Goal: Task Accomplishment & Management: Complete application form

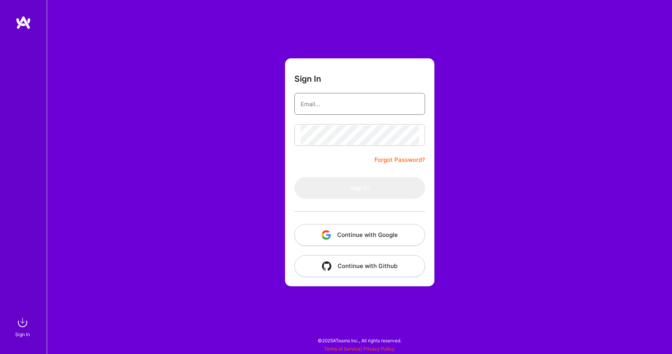
type input "[EMAIL_ADDRESS][DOMAIN_NAME]"
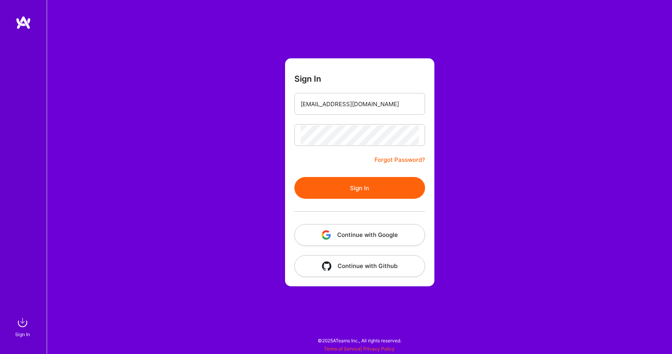
click at [367, 188] on button "Sign In" at bounding box center [359, 188] width 131 height 22
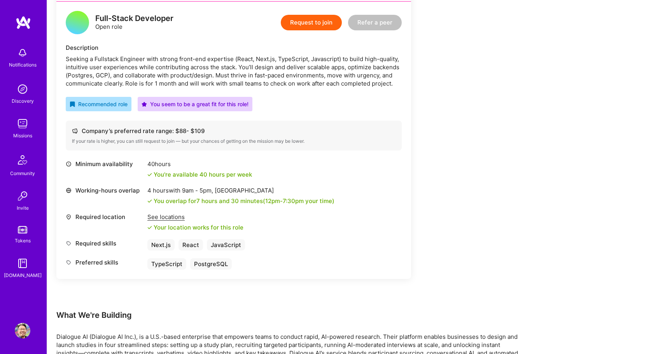
scroll to position [199, 0]
click at [317, 20] on button "Request to join" at bounding box center [311, 22] width 61 height 16
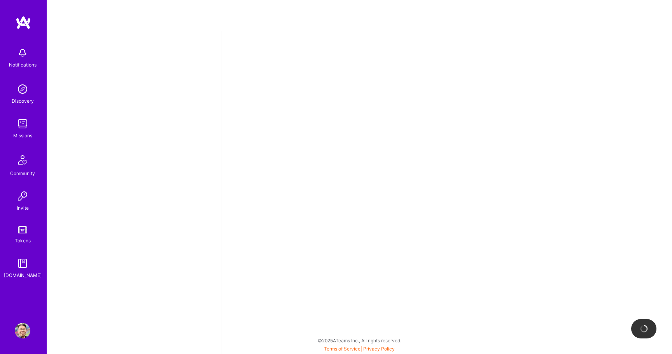
select select "CA"
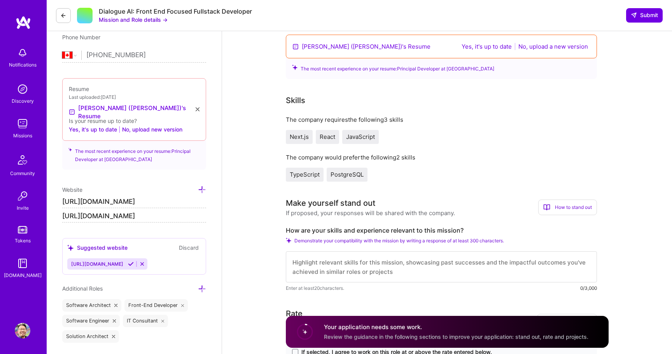
scroll to position [183, 0]
click at [490, 45] on button "Yes, it's up to date" at bounding box center [486, 46] width 55 height 9
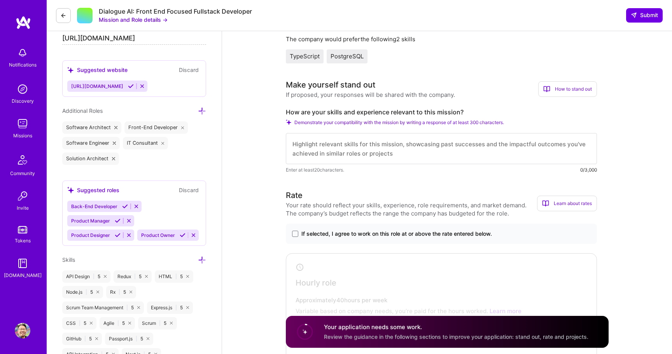
scroll to position [299, 0]
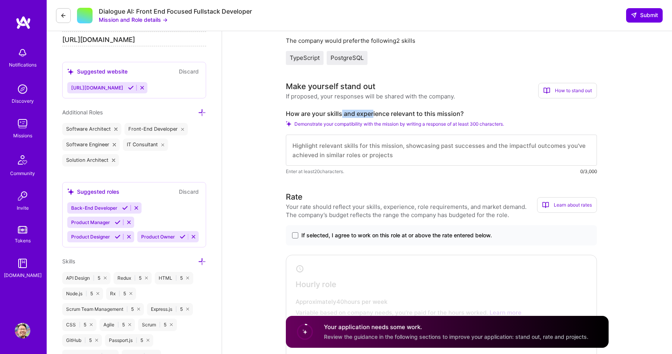
drag, startPoint x: 342, startPoint y: 113, endPoint x: 373, endPoint y: 114, distance: 30.7
click at [373, 114] on label "How are your skills and experience relevant to this mission?" at bounding box center [441, 114] width 311 height 8
click at [316, 113] on label "How are your skills and experience relevant to this mission?" at bounding box center [441, 114] width 311 height 8
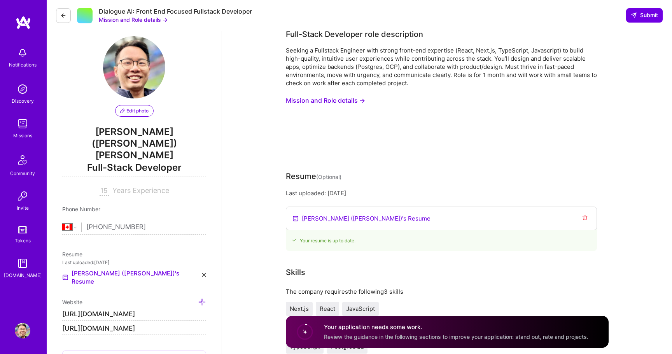
scroll to position [0, 0]
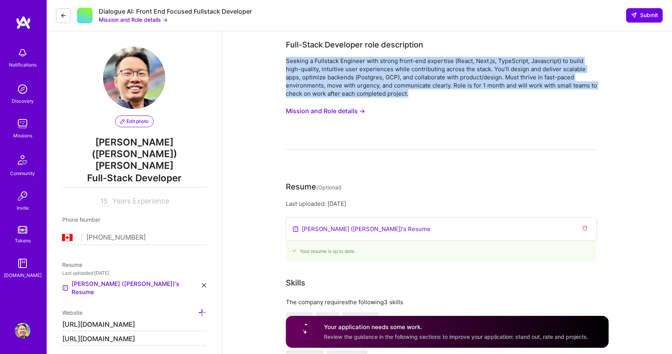
drag, startPoint x: 443, startPoint y: 94, endPoint x: 263, endPoint y: 63, distance: 182.7
copy div "Seeking a Fullstack Engineer with strong front-end expertise (React, Next.js, T…"
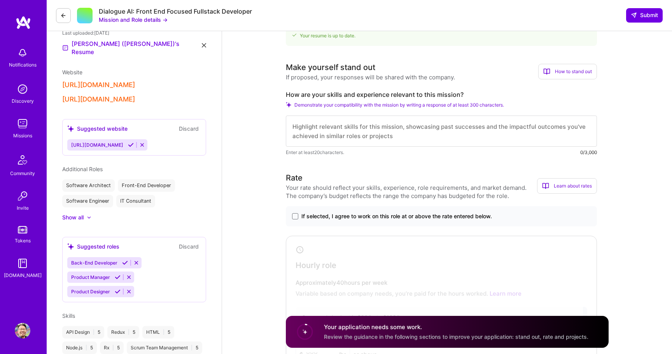
scroll to position [217, 0]
click at [379, 133] on textarea at bounding box center [441, 129] width 311 height 31
paste textarea "L’i dolorsi ametc adi Elitseddo Eiusmodt inci. Ut laboreetdo ma a enimad minim …"
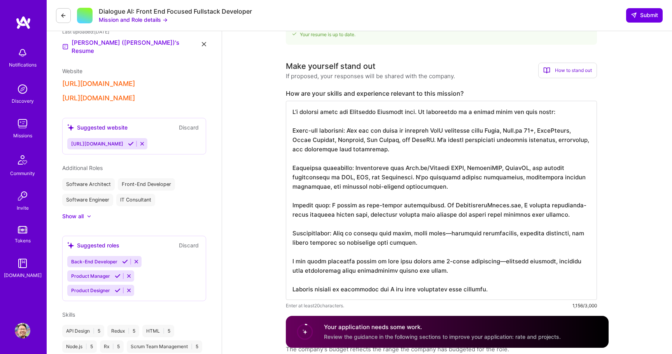
scroll to position [1, 0]
click at [466, 171] on textarea at bounding box center [441, 200] width 311 height 199
drag, startPoint x: 316, startPoint y: 178, endPoint x: 298, endPoint y: 177, distance: 17.6
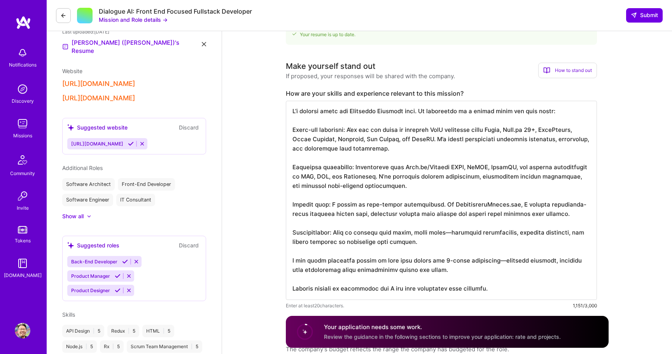
click at [298, 177] on textarea at bounding box center [441, 200] width 311 height 199
click at [460, 168] on textarea at bounding box center [441, 200] width 311 height 199
click at [466, 168] on textarea at bounding box center [441, 200] width 311 height 199
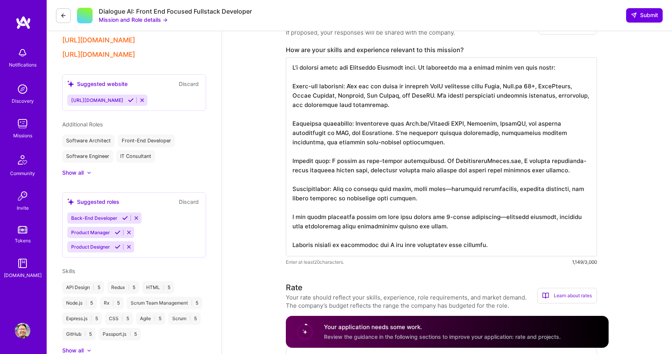
scroll to position [269, 0]
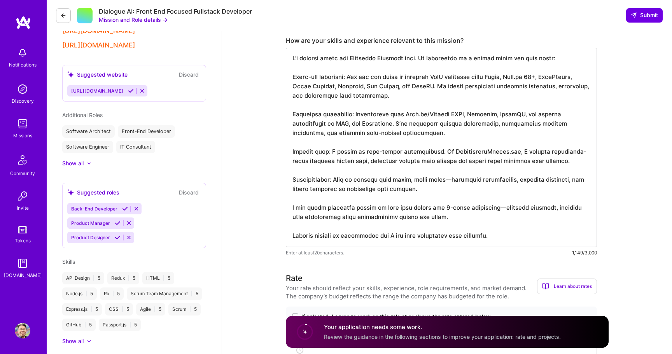
click at [476, 117] on textarea at bounding box center [441, 147] width 311 height 199
click at [457, 144] on textarea at bounding box center [441, 147] width 311 height 199
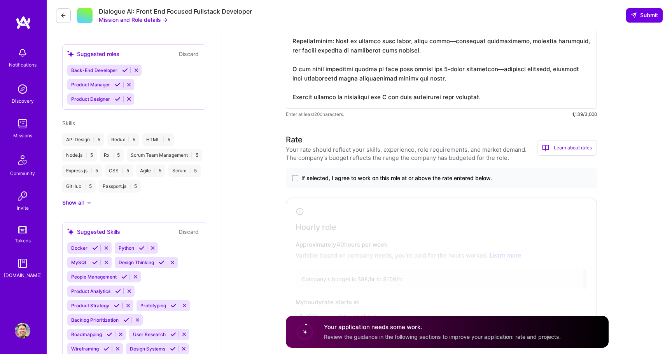
scroll to position [409, 0]
type textarea "L’i dolorsi ametc adi Elitseddo Eiusmodt inci. Ut laboreetdo ma a enimad minim …"
click at [441, 175] on span "If selected, I agree to work on this role at or above the rate entered below." at bounding box center [396, 177] width 191 height 8
click at [0, 0] on input "If selected, I agree to work on this role at or above the rate entered below." at bounding box center [0, 0] width 0 height 0
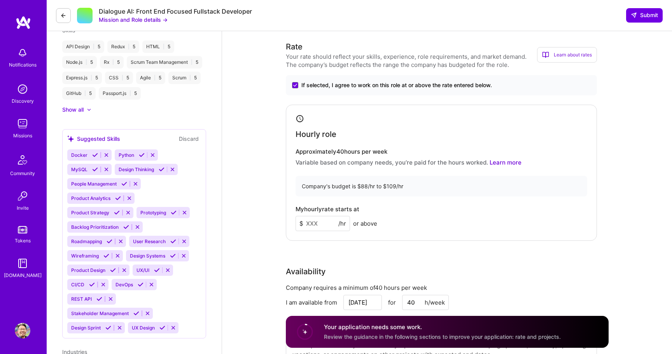
scroll to position [503, 0]
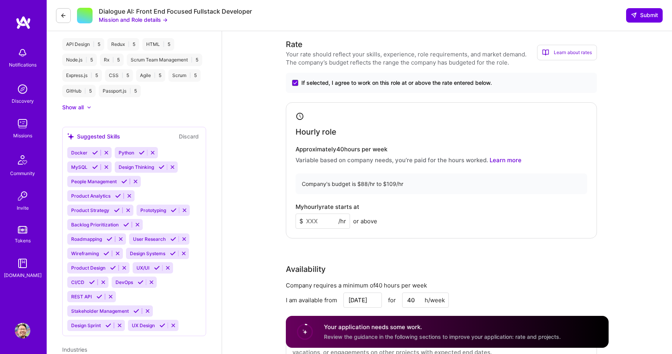
click at [313, 222] on input at bounding box center [323, 220] width 54 height 15
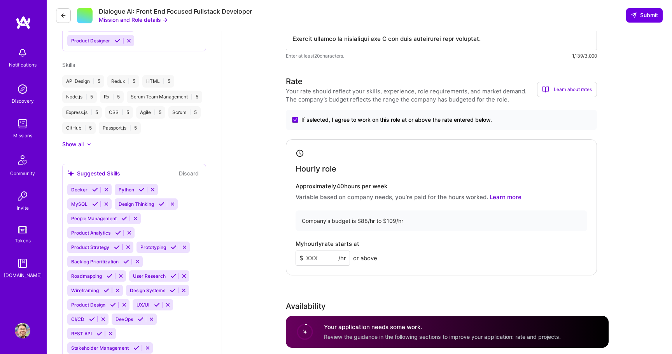
scroll to position [467, 0]
type input "105"
click at [458, 243] on div "My hourly rate starts at $ 105 /hr or above" at bounding box center [442, 251] width 292 height 25
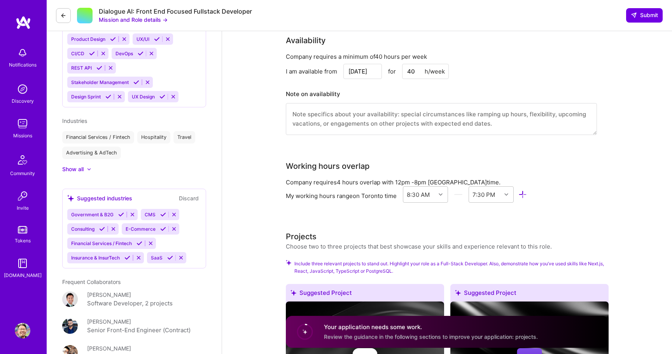
scroll to position [734, 0]
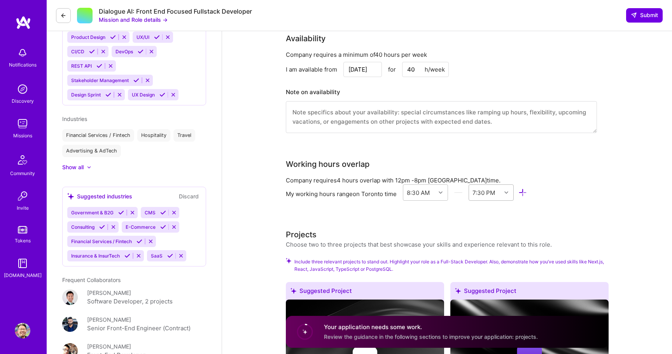
click at [506, 192] on icon at bounding box center [506, 193] width 4 height 4
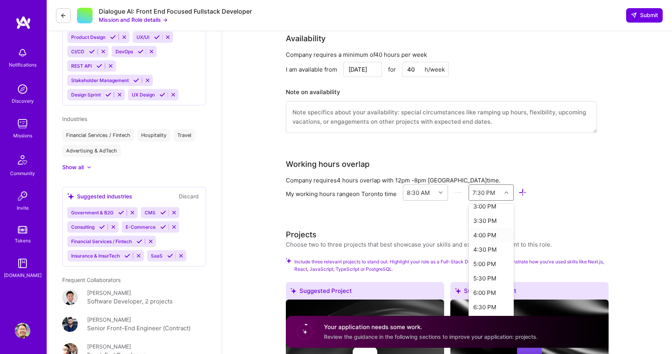
scroll to position [201, 0]
click at [485, 257] on div "5:00 PM" at bounding box center [491, 255] width 45 height 14
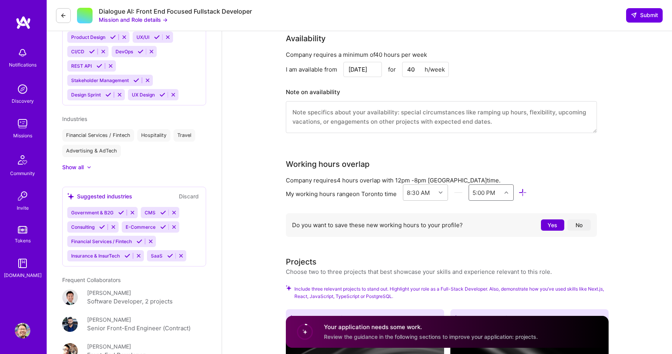
click at [544, 226] on button "Yes" at bounding box center [552, 224] width 23 height 11
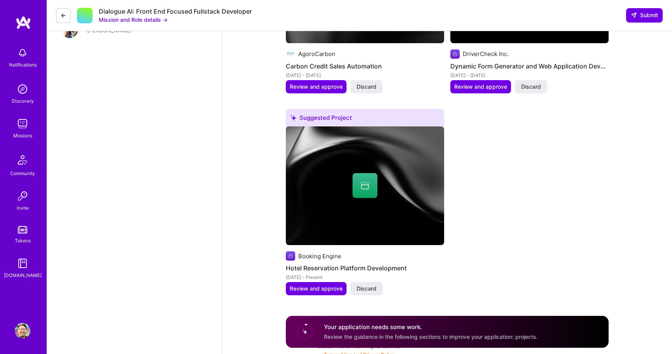
scroll to position [1115, 0]
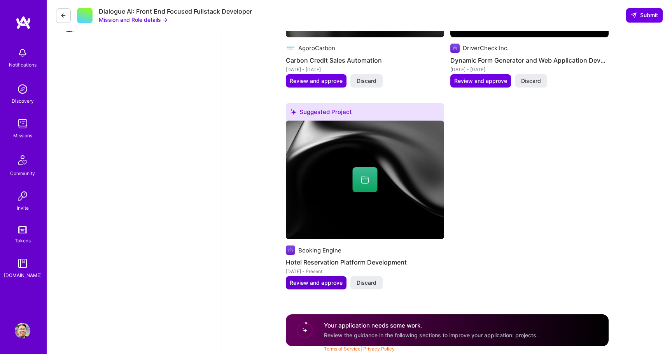
click at [330, 278] on button "Review and approve" at bounding box center [316, 282] width 61 height 13
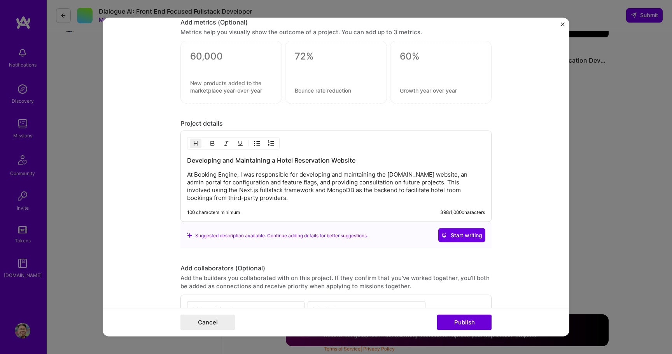
scroll to position [635, 0]
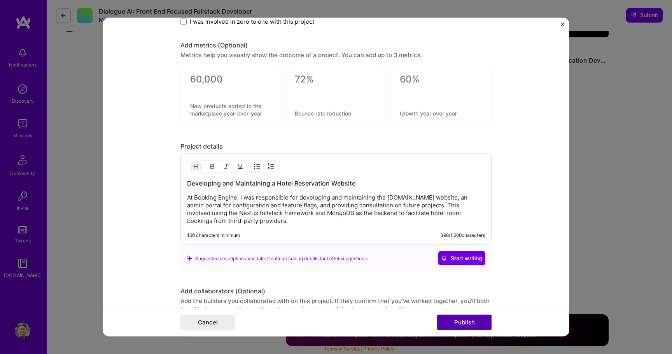
click at [462, 321] on button "Publish" at bounding box center [464, 323] width 54 height 16
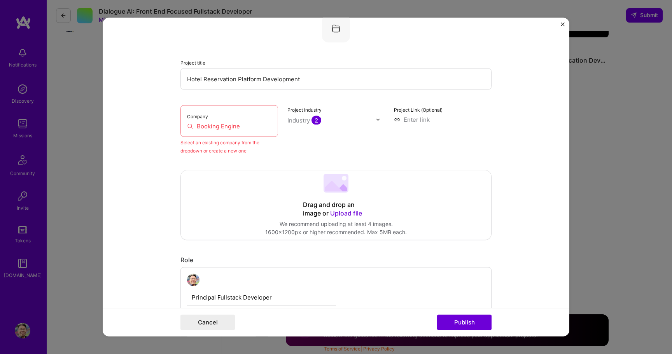
scroll to position [51, 0]
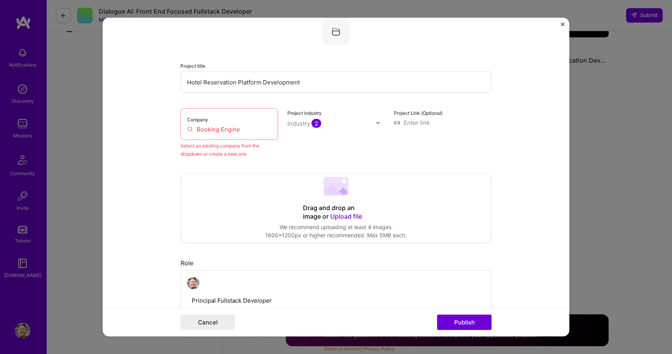
click at [243, 126] on input "Booking Engine" at bounding box center [229, 129] width 84 height 8
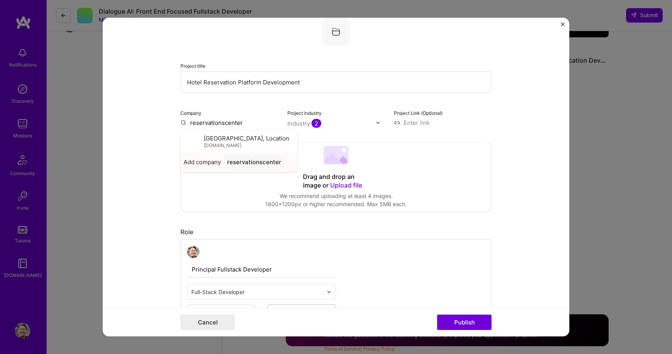
type input "reservationscenter"
click at [234, 168] on div "reservationscenter" at bounding box center [254, 163] width 60 height 14
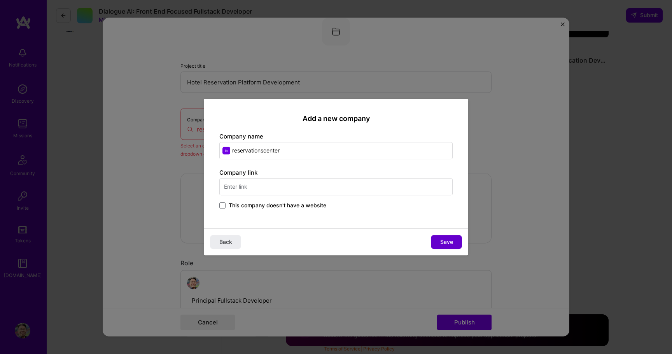
click at [436, 245] on button "Save" at bounding box center [446, 242] width 31 height 14
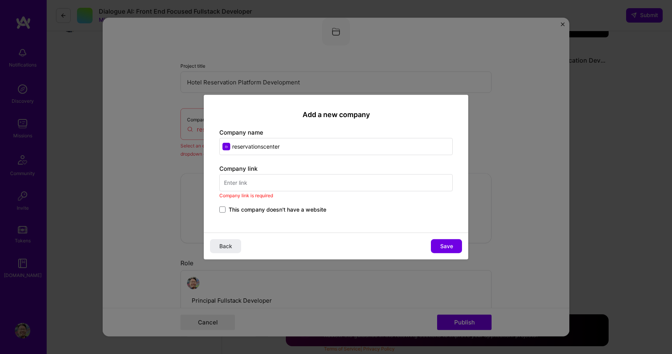
click at [366, 181] on input "text" at bounding box center [335, 182] width 233 height 17
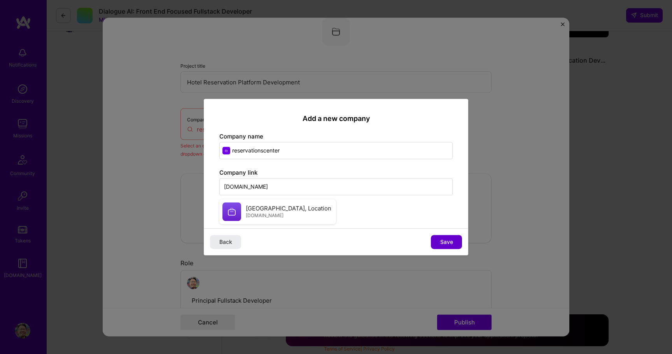
type input "[DOMAIN_NAME]"
click at [437, 240] on button "Save" at bounding box center [446, 242] width 31 height 14
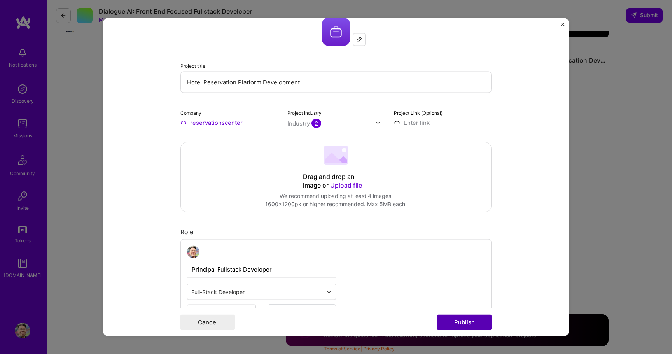
click at [454, 320] on button "Publish" at bounding box center [464, 323] width 54 height 16
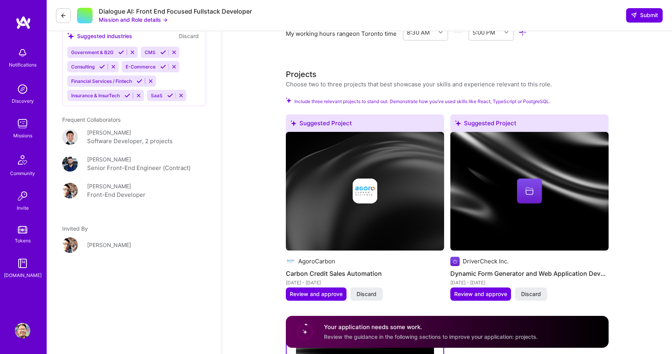
scroll to position [892, 0]
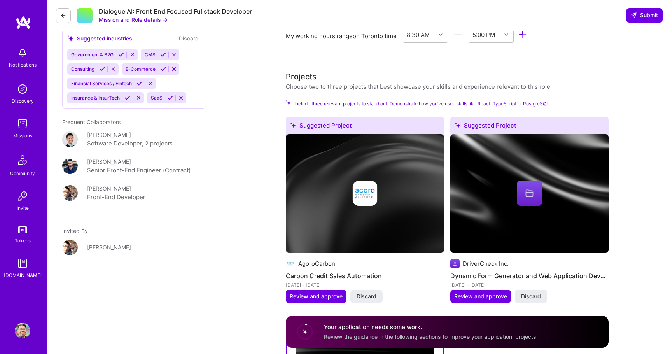
click at [400, 184] on div at bounding box center [365, 193] width 158 height 25
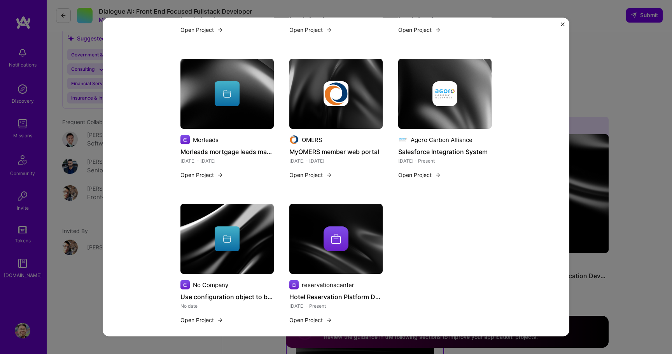
scroll to position [648, 0]
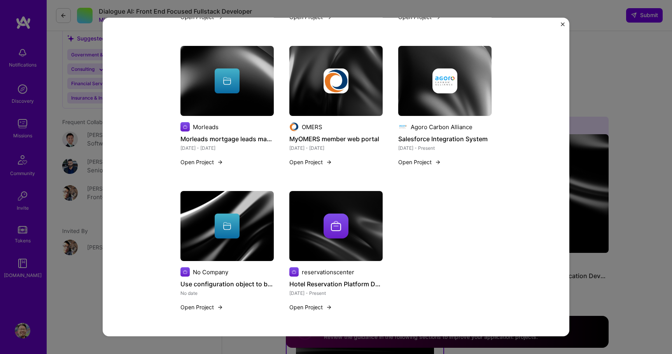
click at [406, 275] on div "BenScript Technologies inc. REAnalysis | Real Estate Analysis App [DATE] - Pres…" at bounding box center [335, 38] width 311 height 565
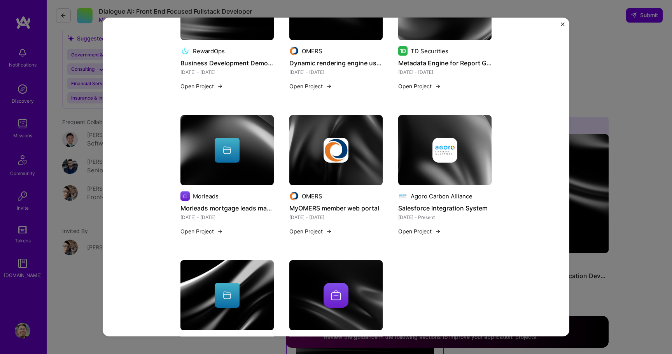
scroll to position [579, 0]
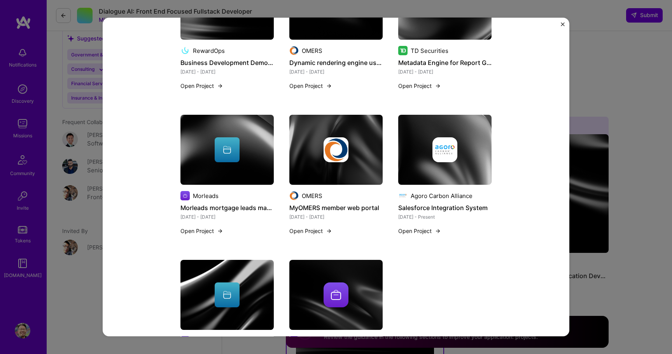
click at [361, 171] on img at bounding box center [335, 150] width 93 height 70
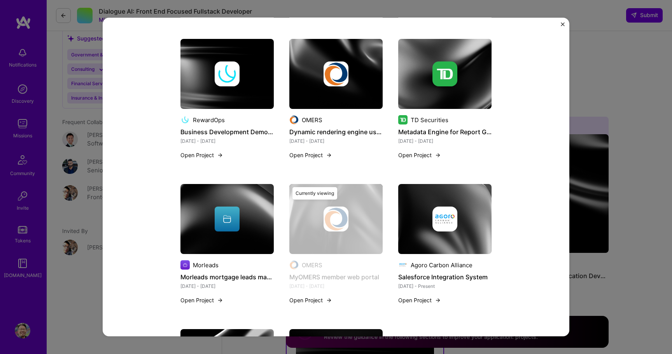
scroll to position [936, 0]
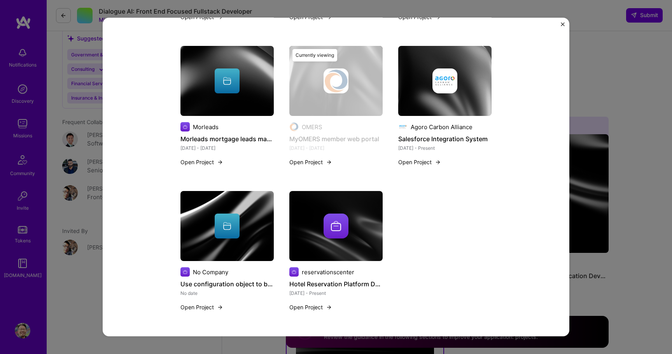
click at [563, 26] on button "Close" at bounding box center [563, 27] width 4 height 8
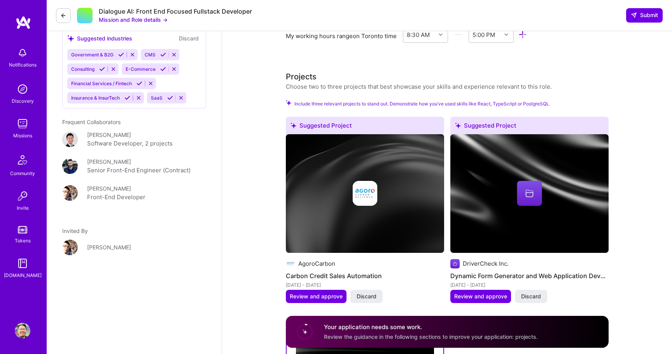
click at [437, 159] on img at bounding box center [365, 193] width 158 height 119
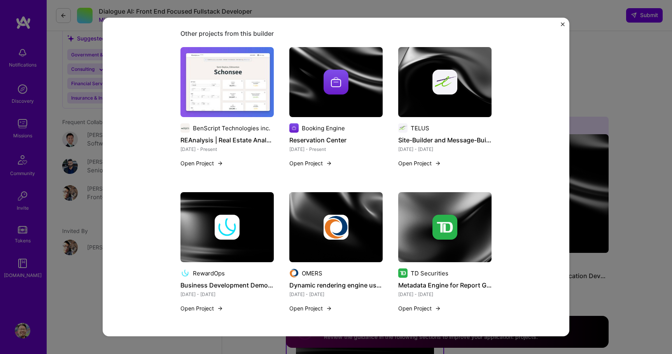
scroll to position [383, 0]
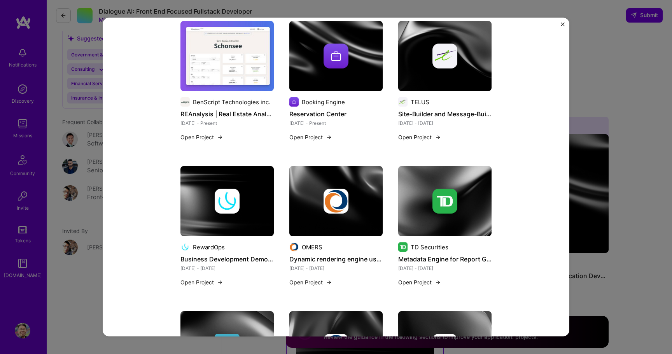
click at [341, 182] on img at bounding box center [335, 201] width 93 height 70
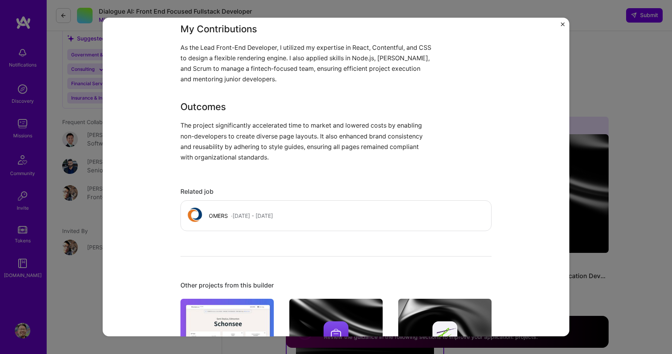
scroll to position [316, 0]
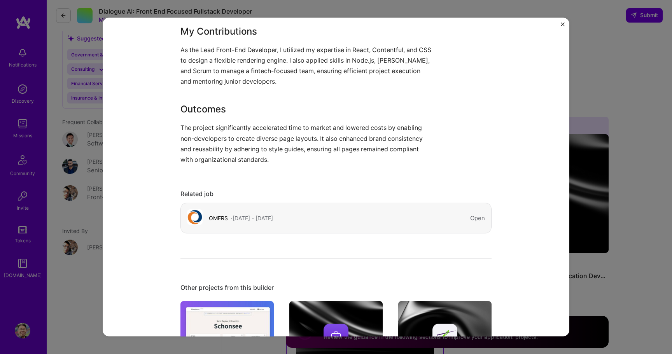
click at [387, 229] on div "OMERS · [DATE] - [DATE] Open" at bounding box center [335, 218] width 311 height 31
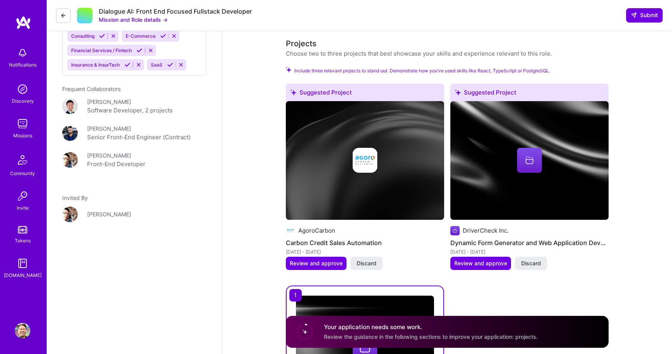
scroll to position [920, 0]
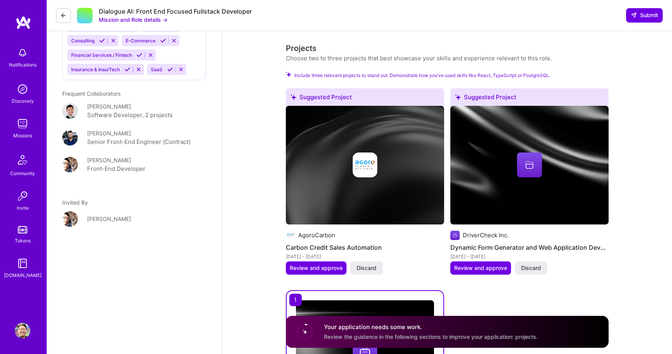
click at [397, 167] on div at bounding box center [365, 164] width 158 height 25
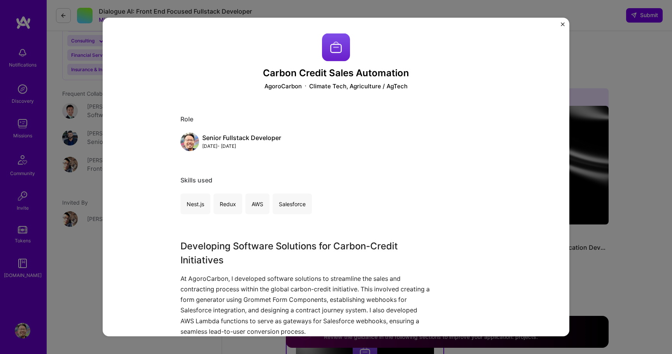
click at [562, 26] on img "Close" at bounding box center [563, 25] width 4 height 4
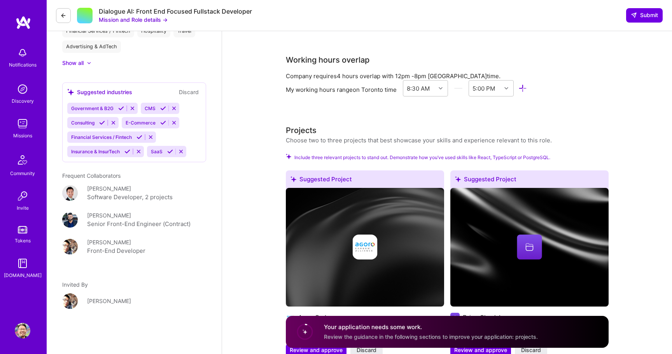
scroll to position [820, 0]
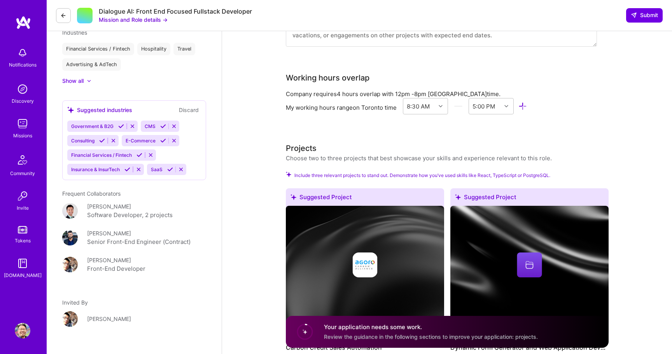
click at [418, 175] on span "Include three relevant projects to stand out. Demonstrate how you’ve used skill…" at bounding box center [422, 174] width 256 height 7
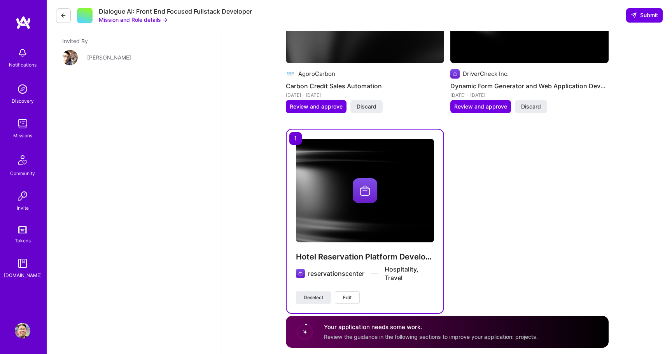
scroll to position [1097, 0]
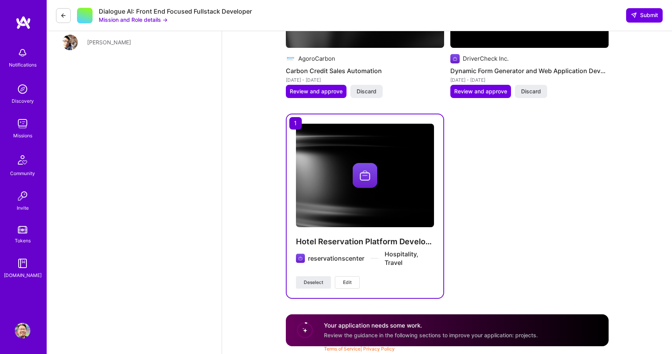
click at [492, 165] on div "Suggested Project AgoroCarbon Carbon Credit Sales Automation [DATE] - [DATE] Re…" at bounding box center [447, 105] width 323 height 387
click at [322, 93] on span "Review and approve" at bounding box center [316, 91] width 53 height 8
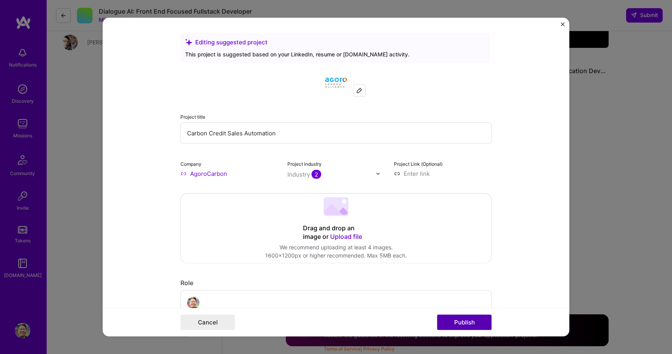
click at [441, 317] on button "Publish" at bounding box center [464, 323] width 54 height 16
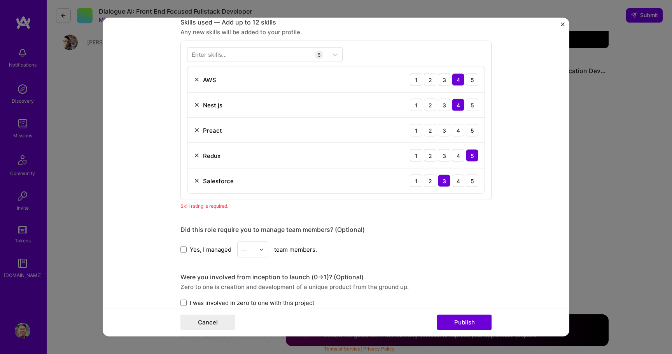
scroll to position [389, 0]
click at [198, 127] on img at bounding box center [197, 129] width 6 height 6
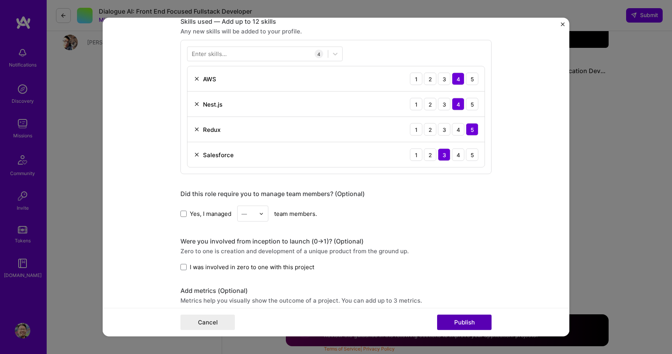
click at [473, 320] on button "Publish" at bounding box center [464, 323] width 54 height 16
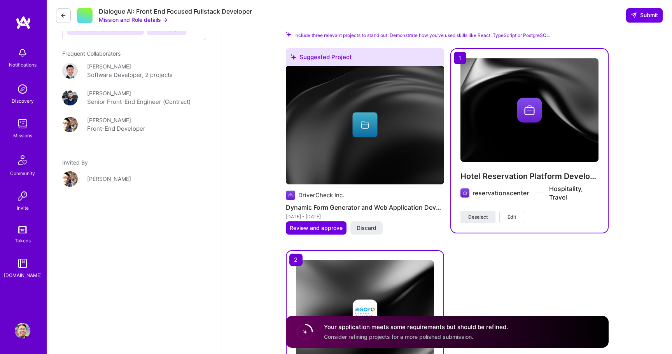
scroll to position [918, 0]
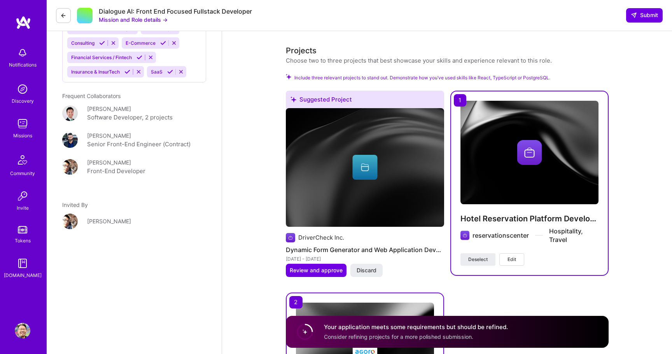
click at [399, 184] on img at bounding box center [365, 167] width 158 height 119
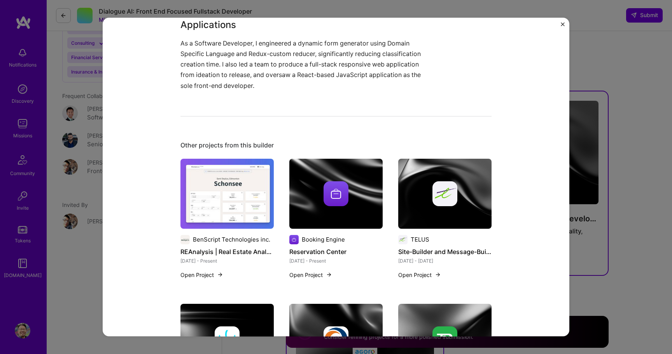
scroll to position [236, 0]
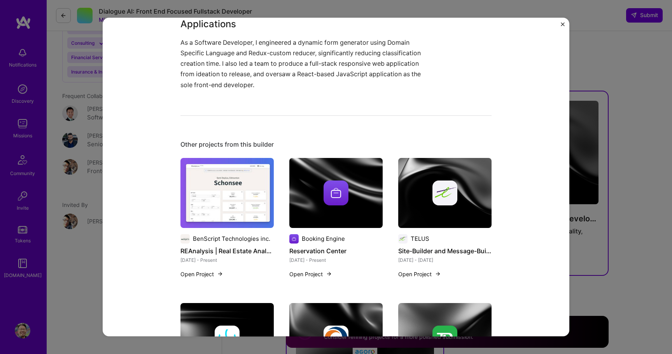
click at [372, 184] on div at bounding box center [335, 192] width 93 height 25
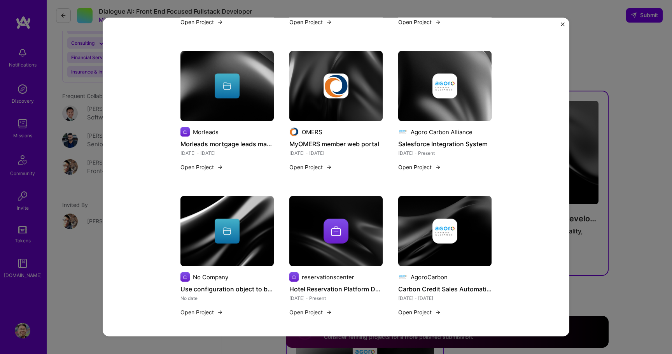
scroll to position [964, 0]
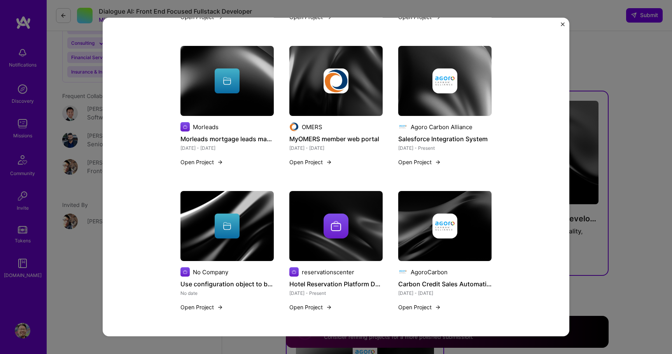
click at [359, 209] on img at bounding box center [335, 226] width 93 height 70
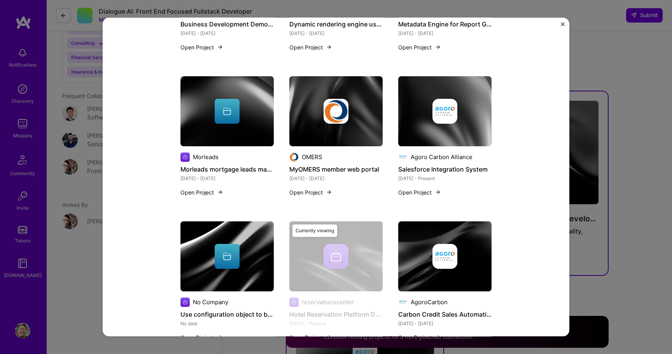
scroll to position [624, 0]
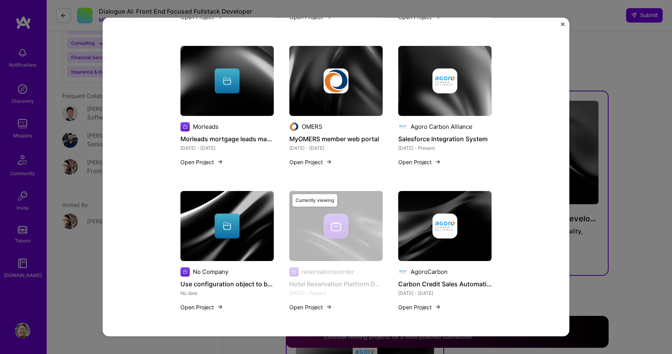
click at [362, 96] on img at bounding box center [335, 81] width 93 height 70
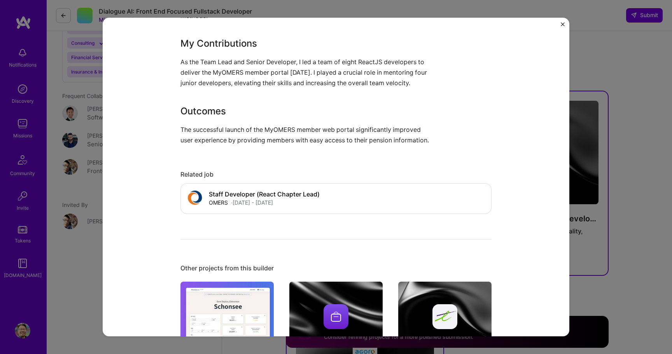
scroll to position [391, 0]
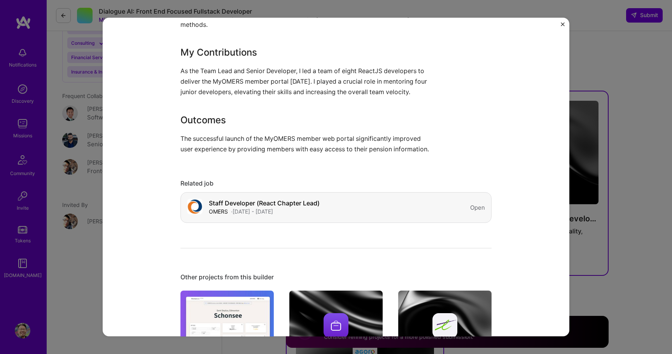
click at [344, 219] on div "Staff Developer (React Chapter Lead) OMERS · [DATE] - [DATE] Open" at bounding box center [335, 207] width 311 height 31
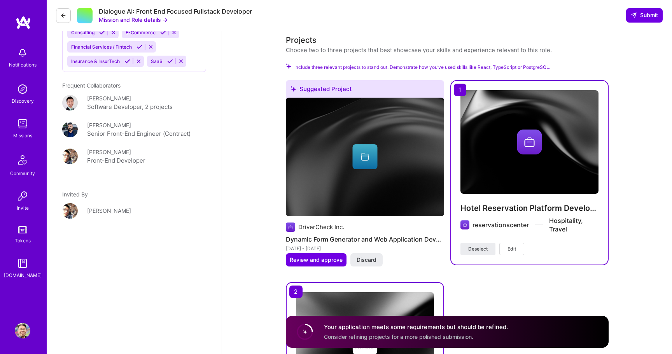
scroll to position [925, 0]
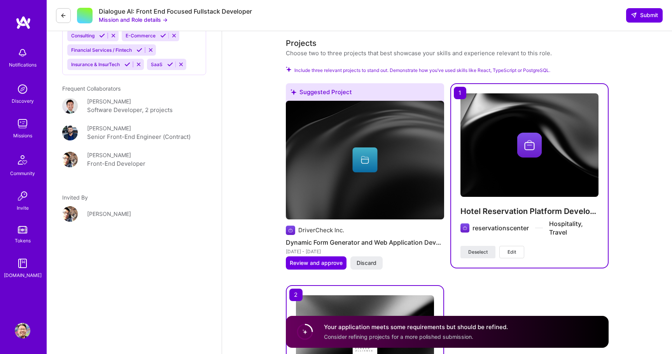
click at [348, 179] on img at bounding box center [365, 160] width 158 height 119
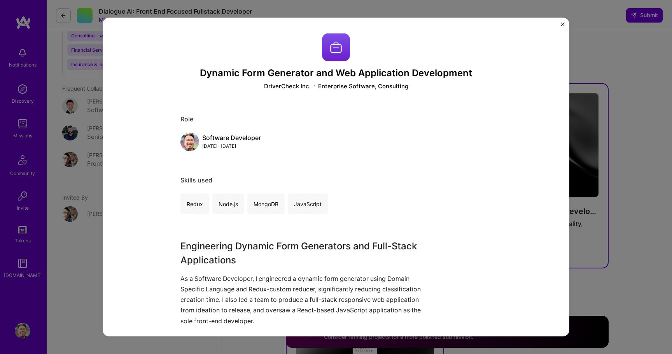
click at [565, 25] on div "Dynamic Form Generator and Web Application Development DriverCheck Inc. Enterpr…" at bounding box center [336, 177] width 467 height 318
click at [562, 24] on img "Close" at bounding box center [563, 25] width 4 height 4
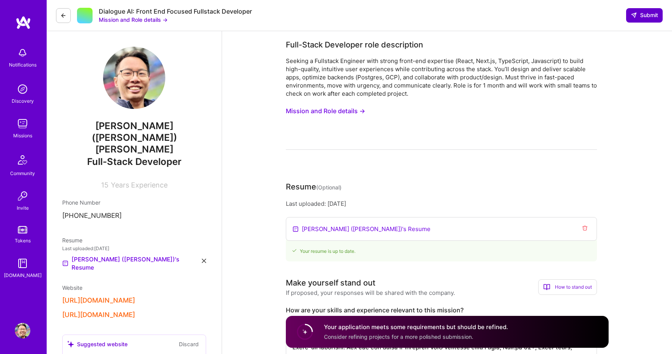
click at [645, 17] on span "Submit" at bounding box center [644, 15] width 27 height 8
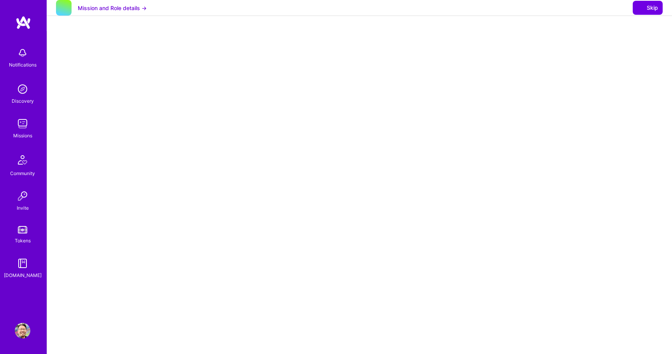
select select "CA"
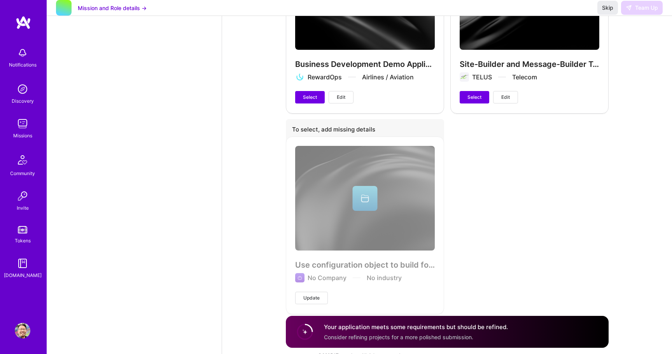
scroll to position [2075, 0]
